Goal: Obtain resource: Download file/media

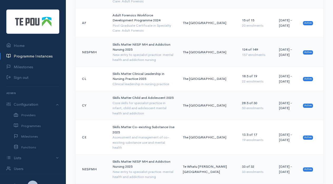
scroll to position [410, 0]
click at [147, 67] on td "Skills Matter Clinical Leadership in Nursing Practice 2025 Clinical leadership …" at bounding box center [143, 79] width 70 height 24
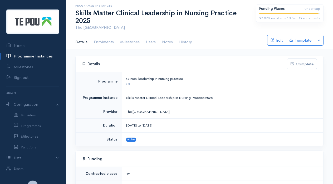
click at [107, 43] on link "Enrolments" at bounding box center [104, 42] width 20 height 15
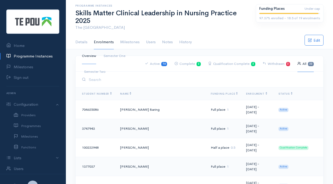
click at [134, 41] on link "Milestones" at bounding box center [129, 42] width 19 height 15
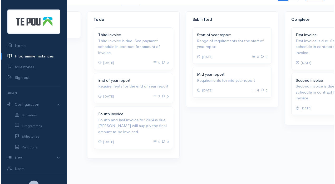
scroll to position [0, 188]
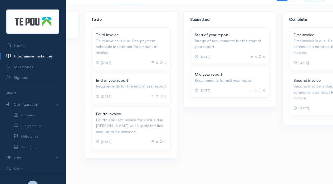
click at [214, 38] on p "Range of requirements for the start of year report" at bounding box center [230, 44] width 70 height 12
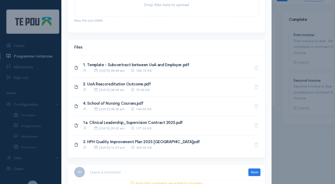
scroll to position [183, 0]
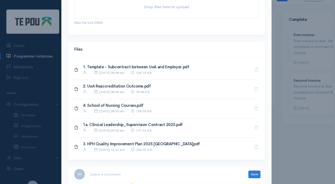
click at [121, 67] on link "1. Template - Subcontract between UoA and Employer.pdf" at bounding box center [136, 66] width 106 height 5
click at [126, 29] on div "Max file size 20Mb Drop files here to upload" at bounding box center [166, 12] width 197 height 46
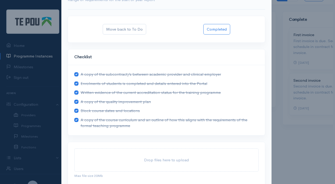
scroll to position [30, 0]
